Goal: Information Seeking & Learning: Compare options

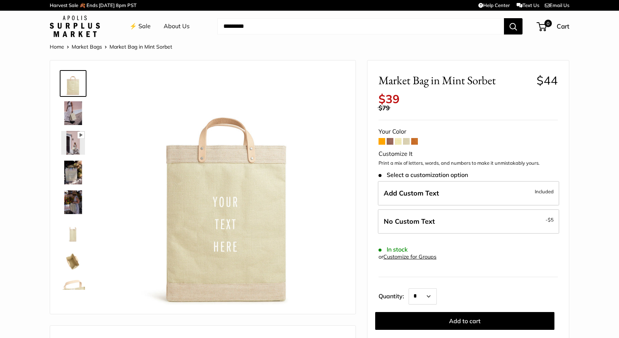
click at [418, 138] on span at bounding box center [414, 141] width 7 height 7
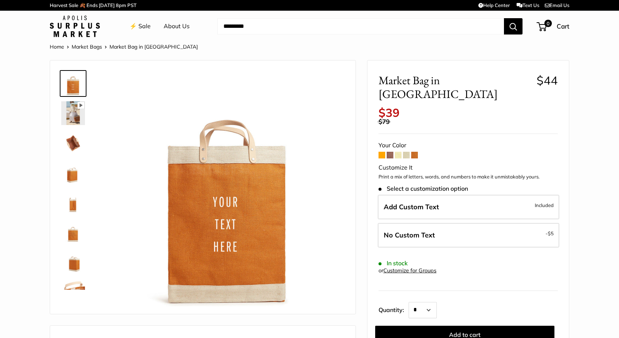
click at [382, 152] on span at bounding box center [381, 155] width 7 height 7
click at [379, 152] on span at bounding box center [381, 155] width 7 height 7
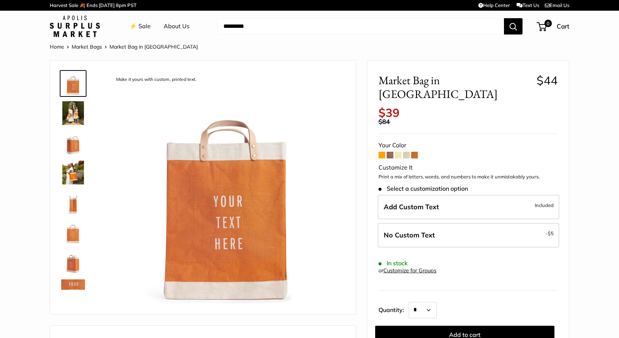
click at [72, 144] on img at bounding box center [73, 143] width 24 height 24
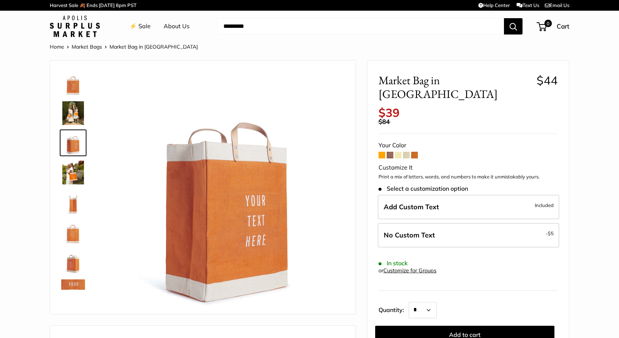
click at [76, 113] on img at bounding box center [73, 113] width 24 height 24
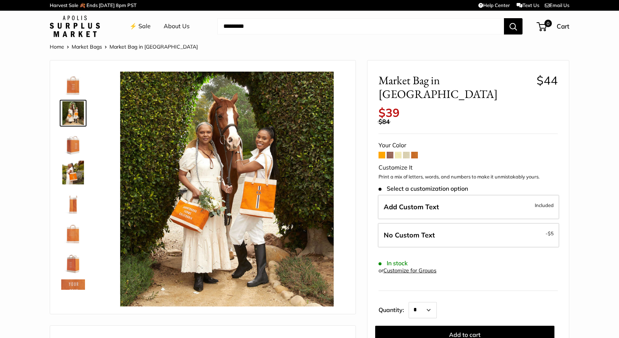
click at [414, 152] on span at bounding box center [414, 155] width 7 height 7
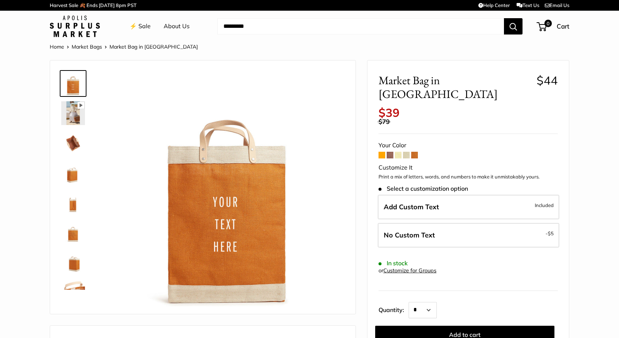
click at [74, 142] on img at bounding box center [73, 143] width 24 height 24
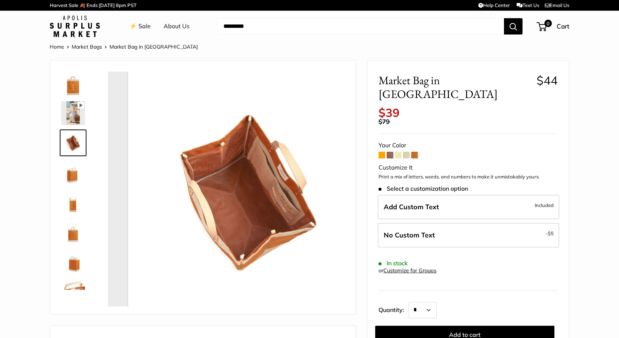
click at [75, 177] on img at bounding box center [73, 173] width 24 height 24
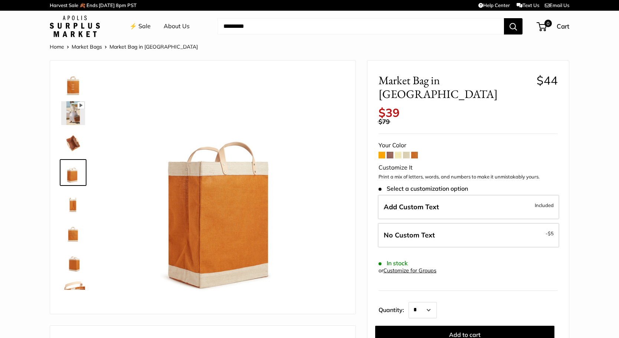
click at [392, 152] on span at bounding box center [390, 155] width 7 height 7
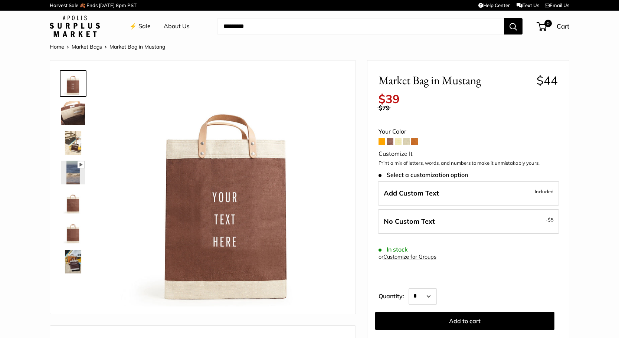
click at [398, 138] on span at bounding box center [398, 141] width 7 height 7
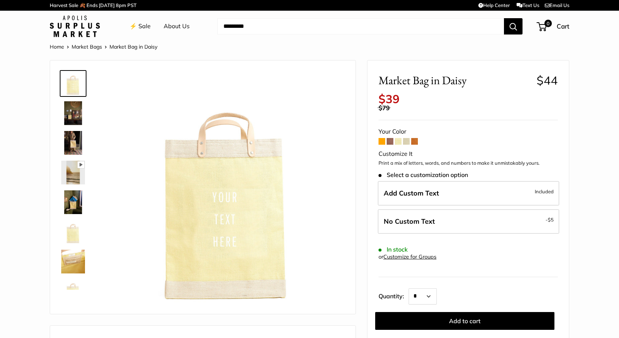
click at [408, 138] on span at bounding box center [406, 141] width 7 height 7
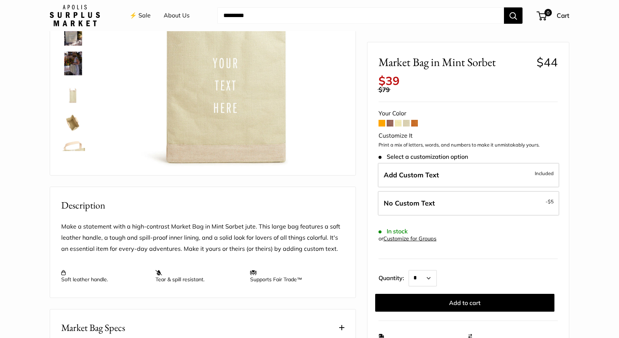
scroll to position [92, 0]
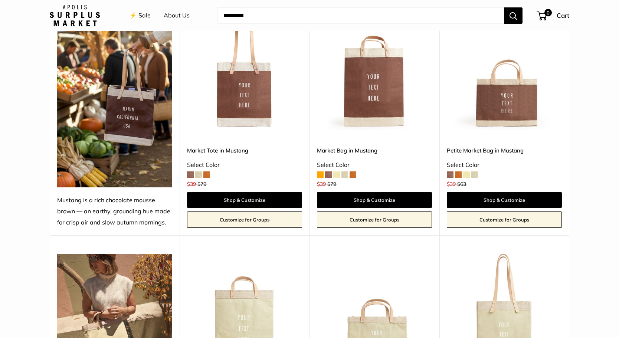
scroll to position [331, 0]
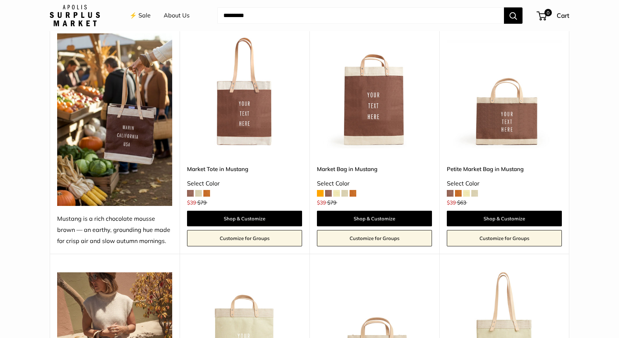
click at [0, 0] on img at bounding box center [0, 0] width 0 height 0
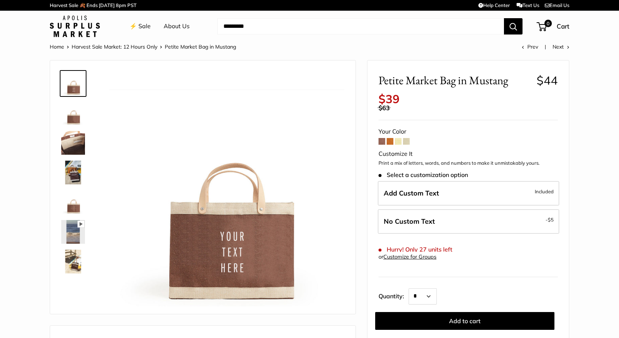
click at [398, 138] on span at bounding box center [398, 141] width 7 height 7
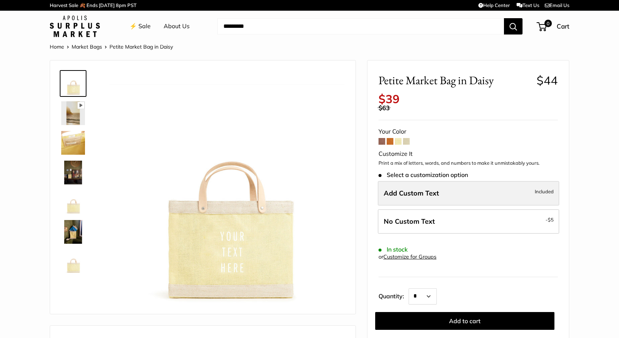
click at [410, 181] on label "Add Custom Text Included" at bounding box center [468, 193] width 181 height 24
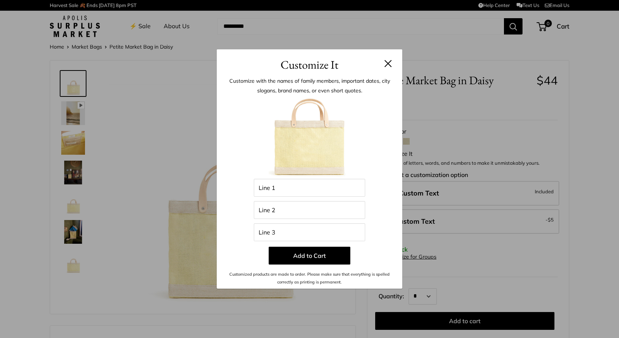
click at [386, 61] on button at bounding box center [387, 63] width 7 height 7
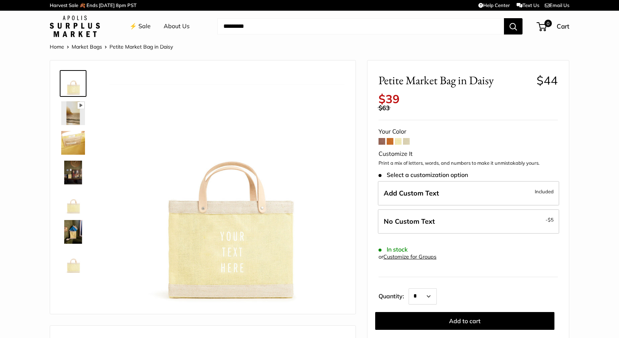
click at [69, 37] on div "⚡️ Sale About Us Need help? Text Us: 20919 [EMAIL_ADDRESS][DOMAIN_NAME] Follow …" at bounding box center [309, 26] width 519 height 24
